Goal: Task Accomplishment & Management: Complete application form

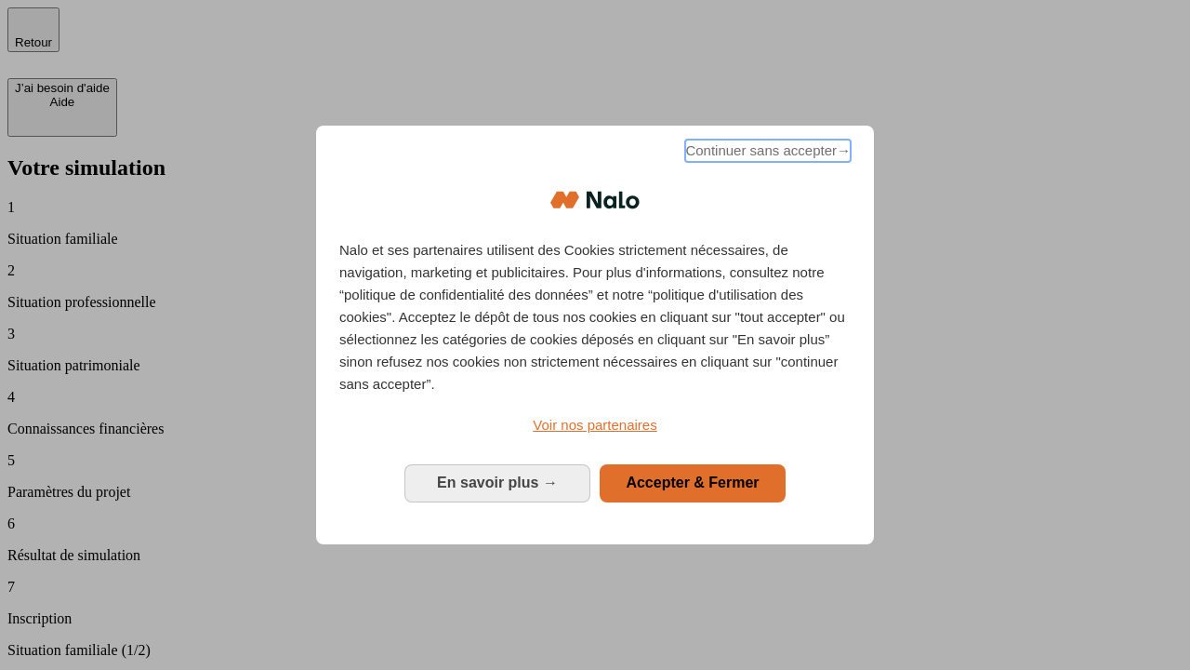
click at [766, 153] on span "Continuer sans accepter →" at bounding box center [768, 151] width 166 height 22
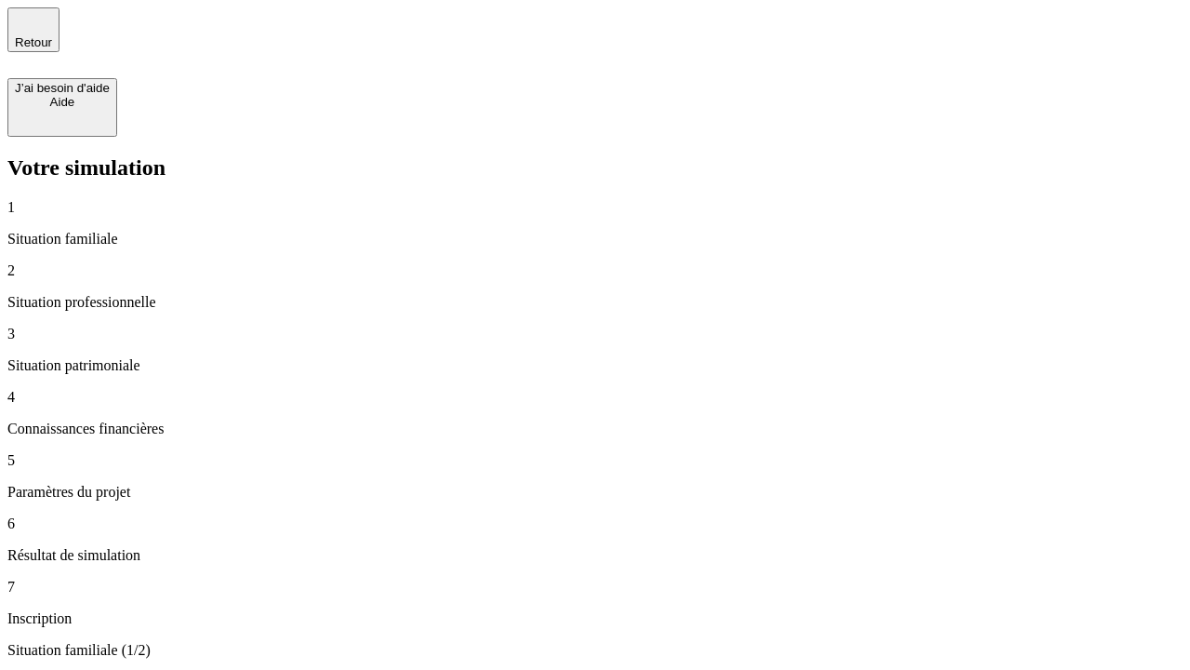
type input "30 000"
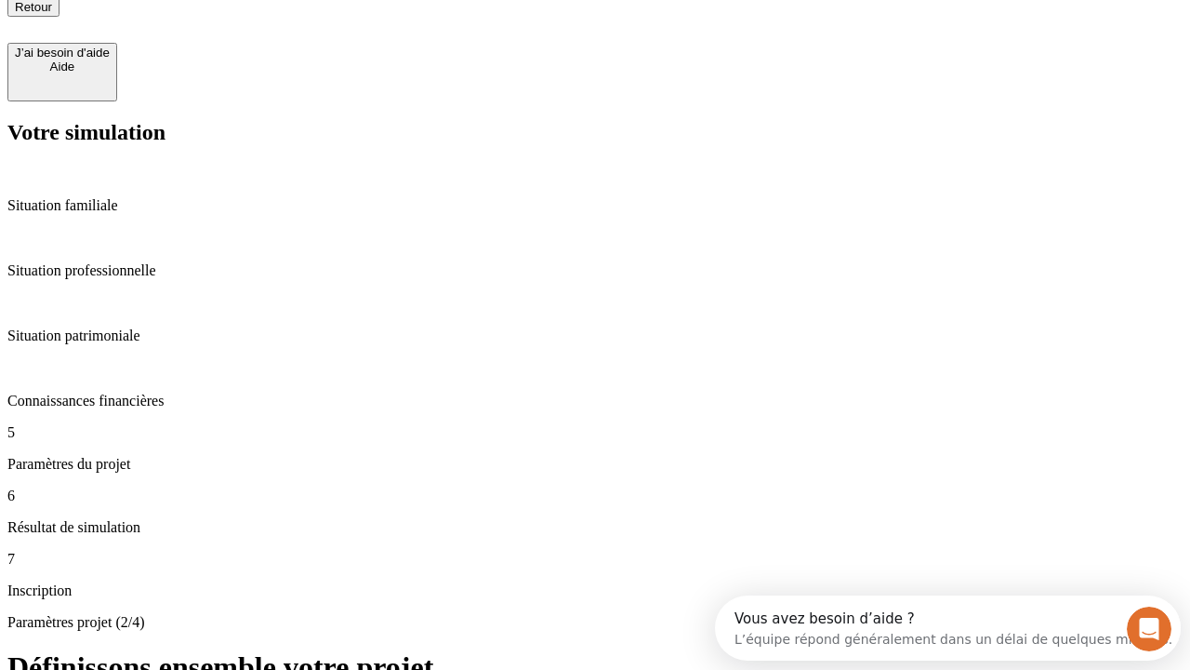
type input "25"
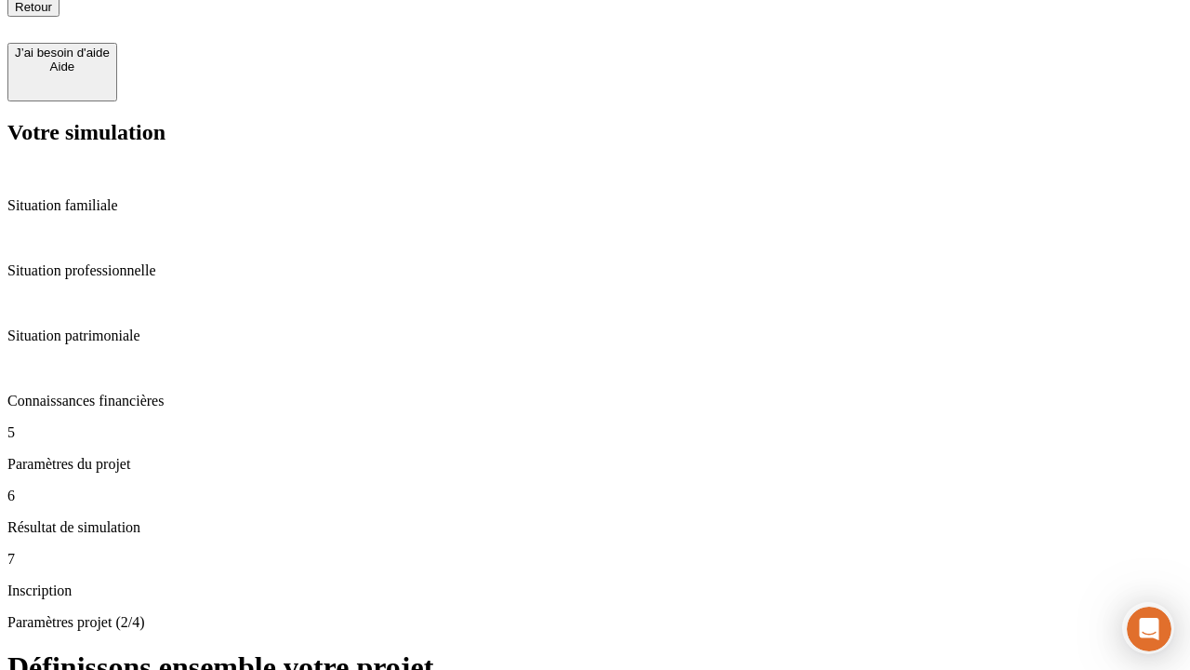
type input "1 000"
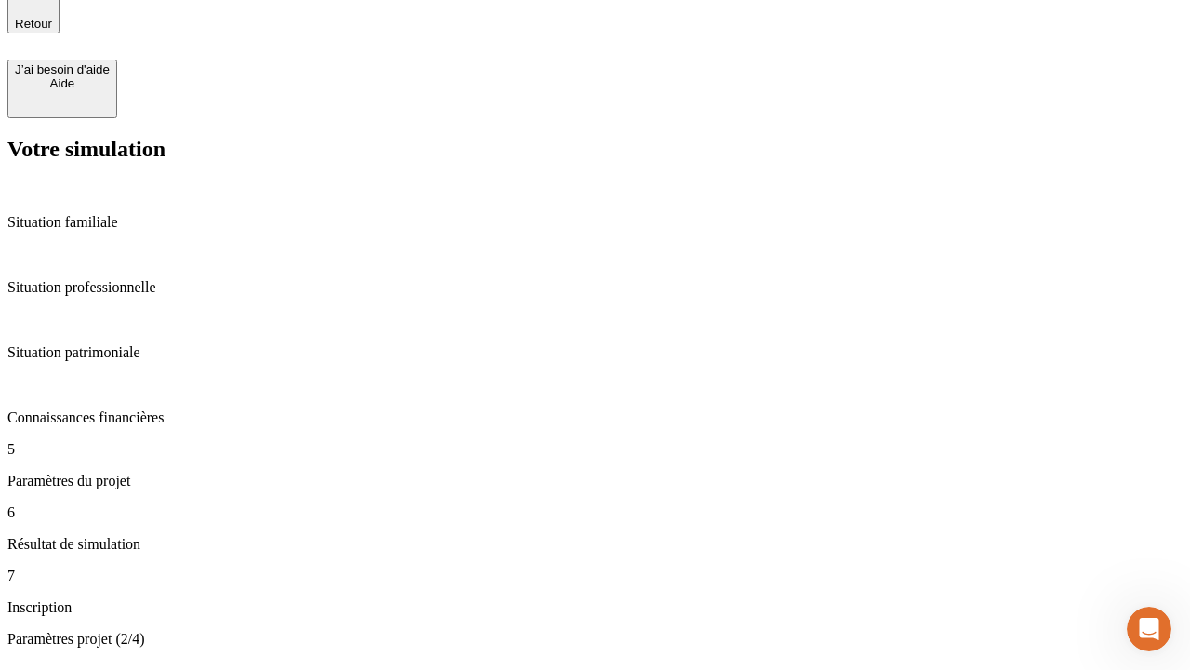
type input "640"
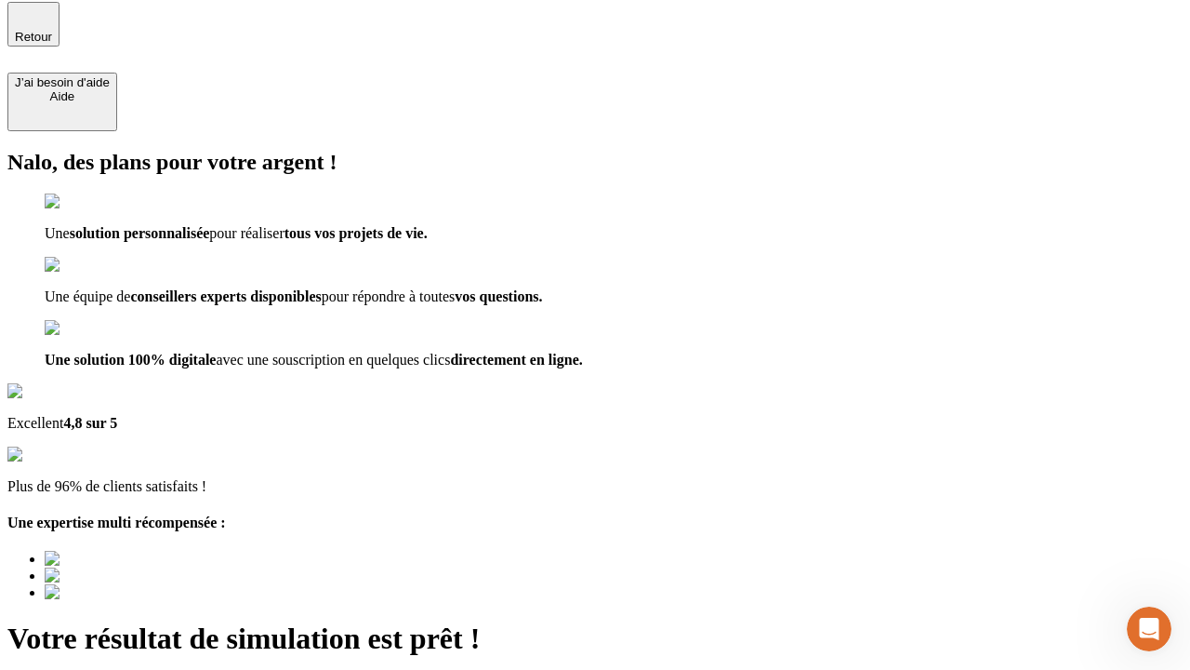
type input "[EMAIL_ADDRESS][PERSON_NAME][DOMAIN_NAME]"
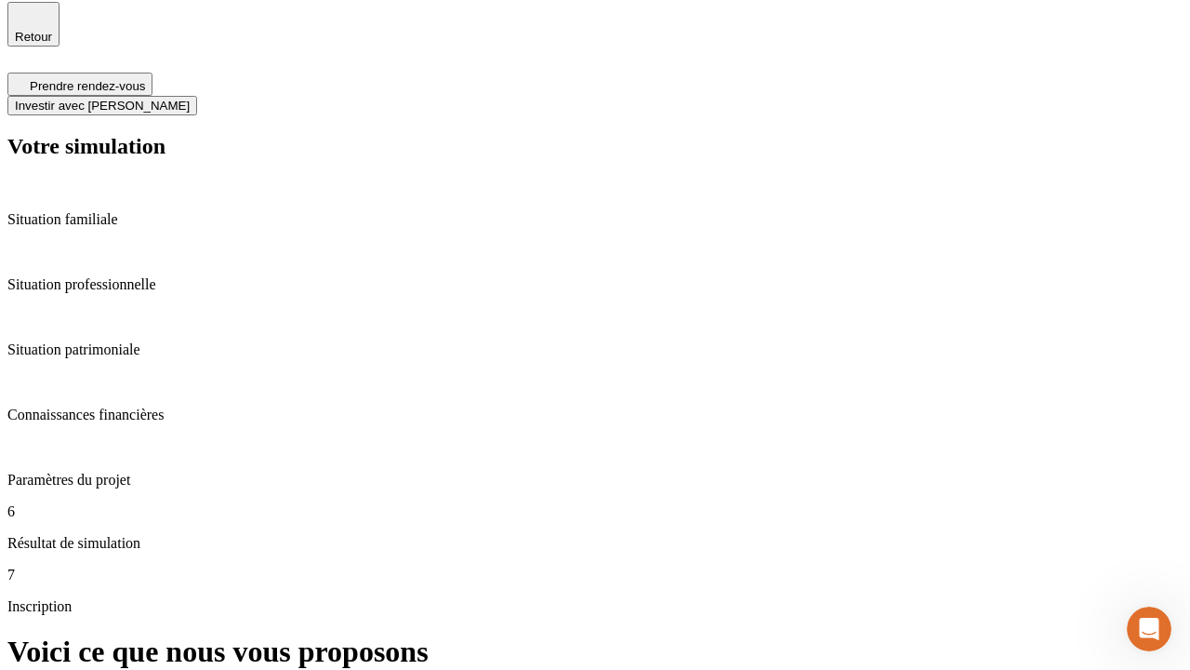
click at [190, 99] on span "Investir avec [PERSON_NAME]" at bounding box center [102, 106] width 175 height 14
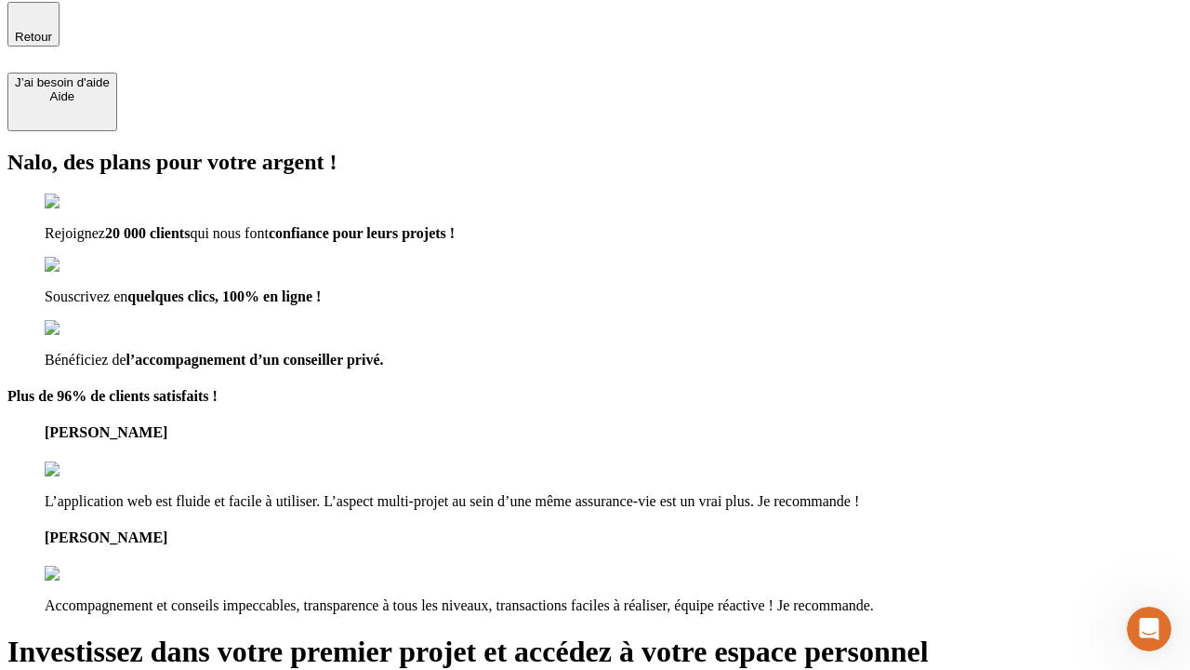
scroll to position [4, 0]
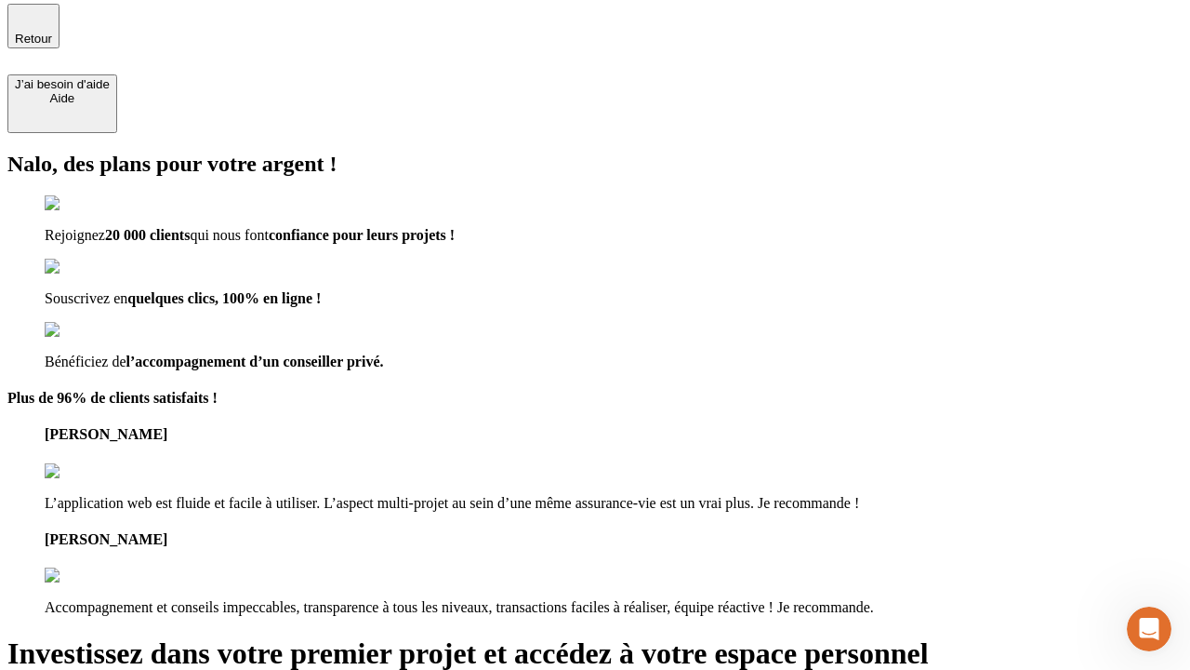
type input "[PERSON_NAME][EMAIL_ADDRESS][DOMAIN_NAME]"
